Goal: Book appointment/travel/reservation

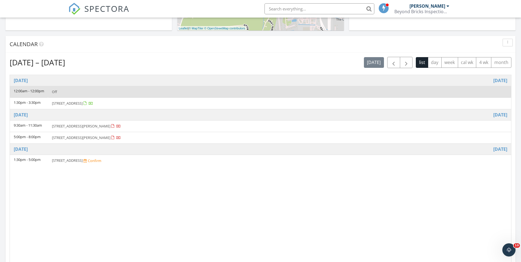
scroll to position [192, 0]
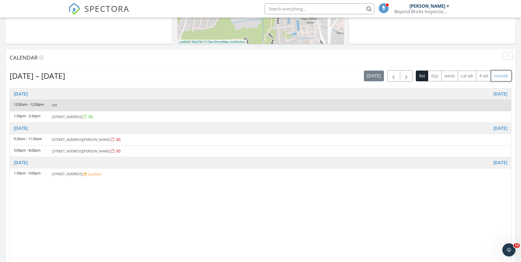
click at [497, 77] on button "month" at bounding box center [501, 76] width 20 height 11
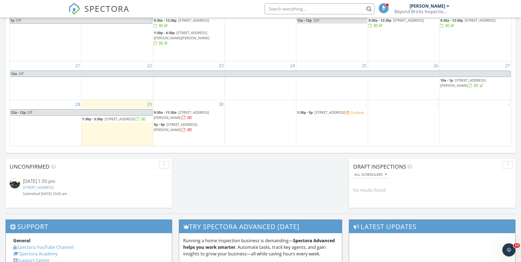
scroll to position [357, 0]
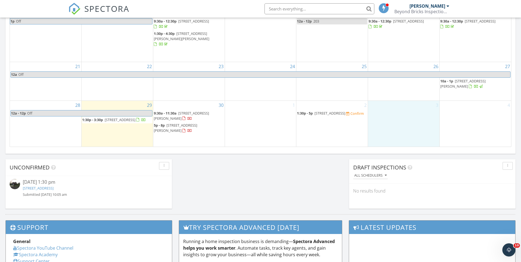
click at [408, 116] on div "3" at bounding box center [403, 124] width 71 height 46
click at [404, 102] on link "Event" at bounding box center [403, 101] width 28 height 9
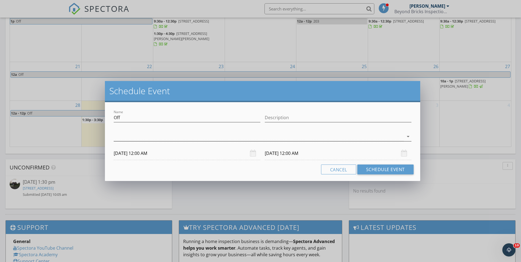
click at [409, 136] on icon "arrow_drop_down" at bounding box center [408, 136] width 7 height 7
click at [121, 138] on div at bounding box center [121, 139] width 9 height 9
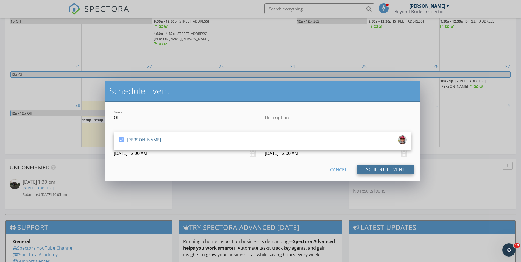
click at [374, 169] on button "Schedule Event" at bounding box center [385, 169] width 56 height 10
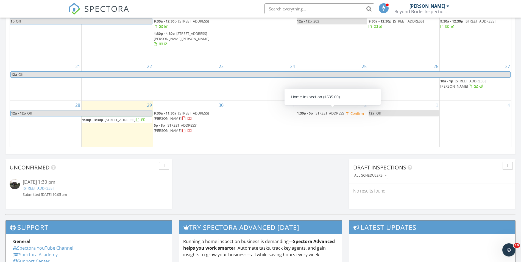
click at [350, 116] on div "Confirm" at bounding box center [356, 113] width 13 height 4
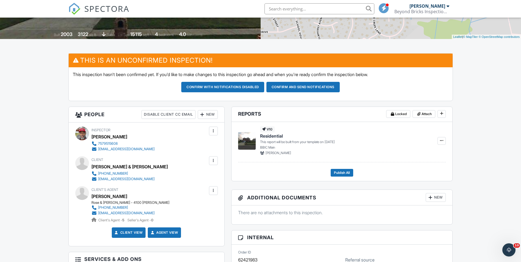
scroll to position [110, 0]
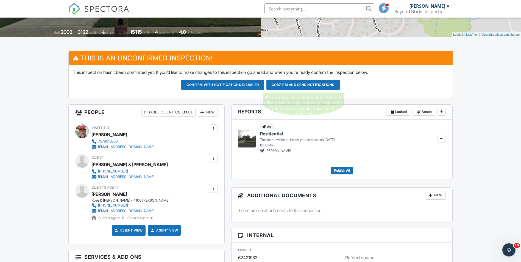
click at [296, 82] on button "Confirm and send notifications" at bounding box center [302, 85] width 73 height 10
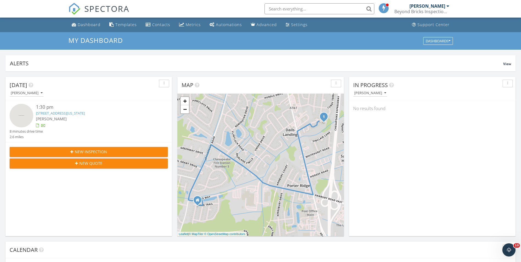
click at [447, 1] on div "Gerald Irving Beyond Bricks Inspection Company" at bounding box center [421, 9] width 55 height 18
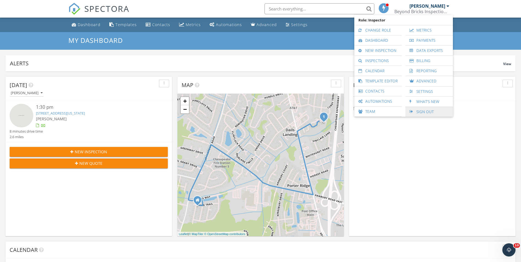
click at [424, 110] on link "Sign Out" at bounding box center [429, 112] width 42 height 10
